Goal: Navigation & Orientation: Find specific page/section

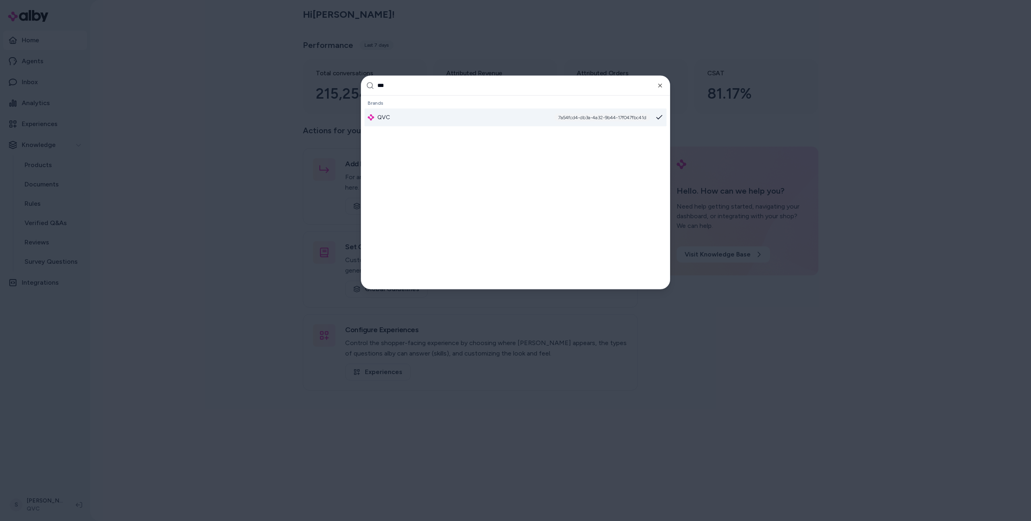
type input "***"
click at [416, 121] on div "QVC 7a54fcd4-db3a-4a32-9b44-17f047fbc41d" at bounding box center [516, 117] width 302 height 18
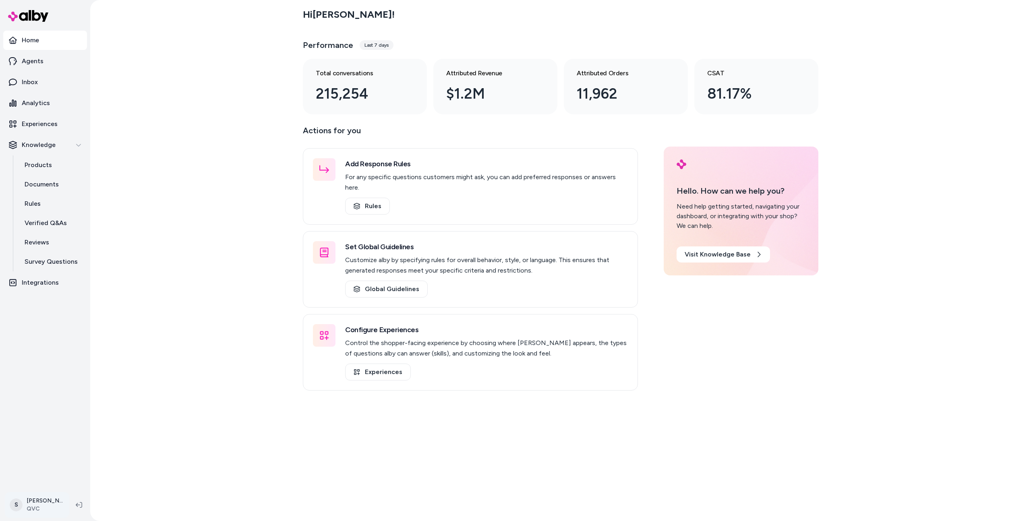
click at [49, 492] on html "Home Agents Inbox Analytics Experiences Knowledge Products Documents Rules Veri…" at bounding box center [515, 260] width 1031 height 521
click at [192, 276] on html "Home Agents Inbox Analytics Experiences Knowledge Products Documents Rules Veri…" at bounding box center [515, 260] width 1031 height 521
